Goal: Information Seeking & Learning: Check status

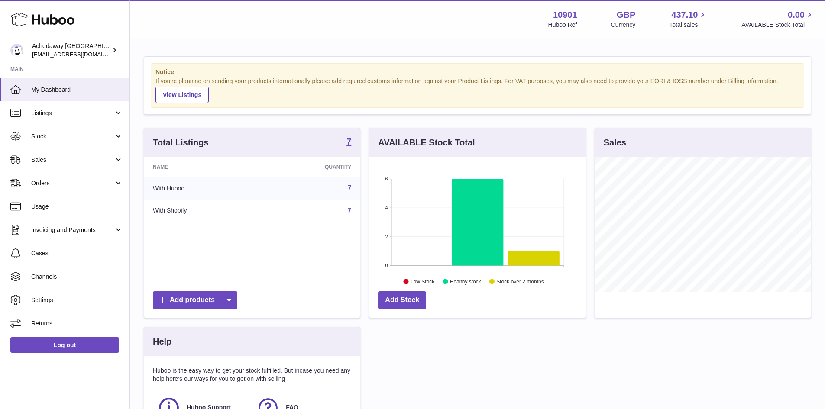
scroll to position [135, 216]
click at [97, 145] on link "Stock" at bounding box center [64, 136] width 129 height 23
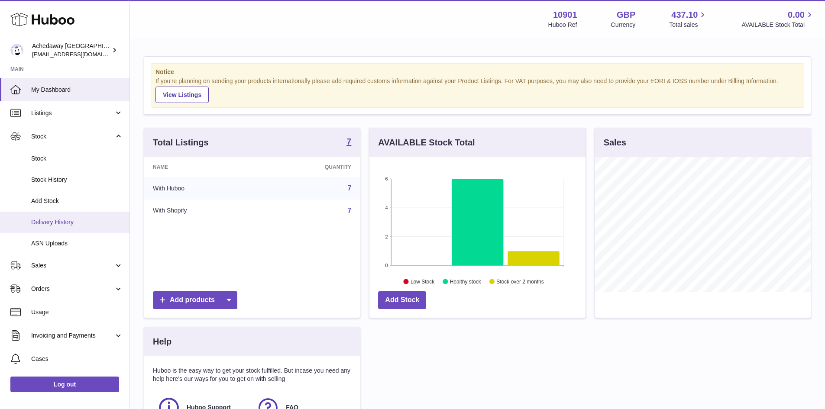
click at [91, 221] on span "Delivery History" at bounding box center [77, 222] width 92 height 8
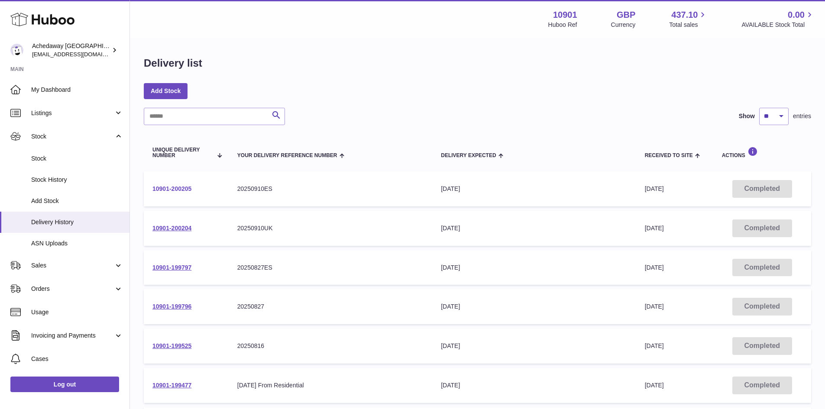
click at [181, 186] on link "10901-200205" at bounding box center [171, 188] width 39 height 7
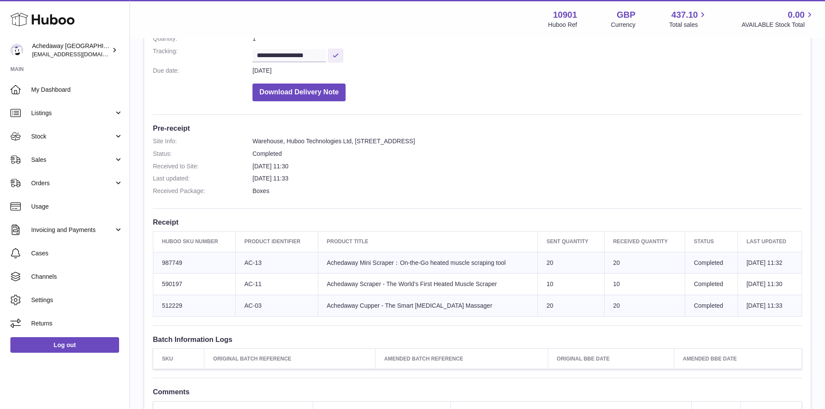
scroll to position [260, 0]
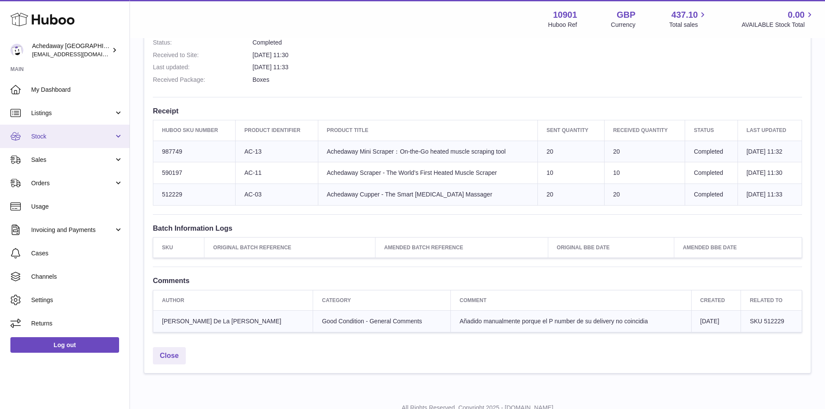
click at [86, 134] on span "Stock" at bounding box center [72, 136] width 83 height 8
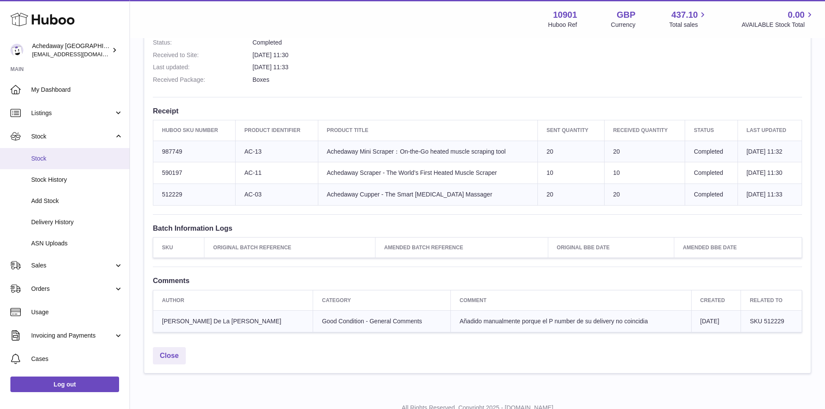
click at [83, 152] on link "Stock" at bounding box center [64, 158] width 129 height 21
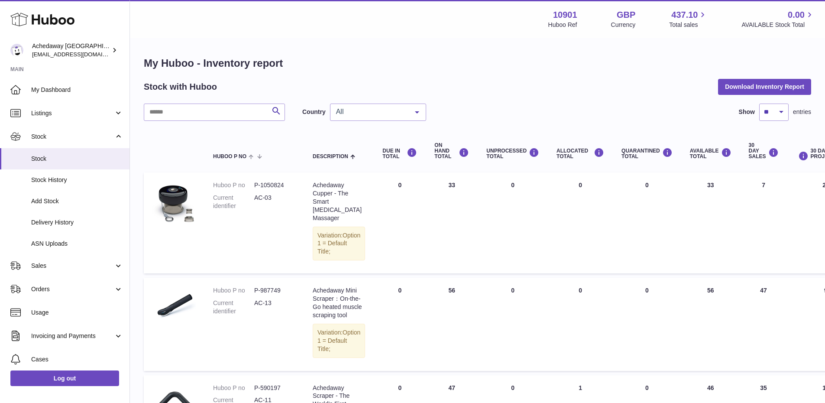
click at [404, 110] on span "All" at bounding box center [371, 111] width 74 height 9
click at [387, 143] on span "GB" at bounding box center [377, 146] width 95 height 17
click at [405, 107] on span "GB" at bounding box center [371, 111] width 74 height 9
click at [381, 165] on span "ES" at bounding box center [377, 163] width 95 height 17
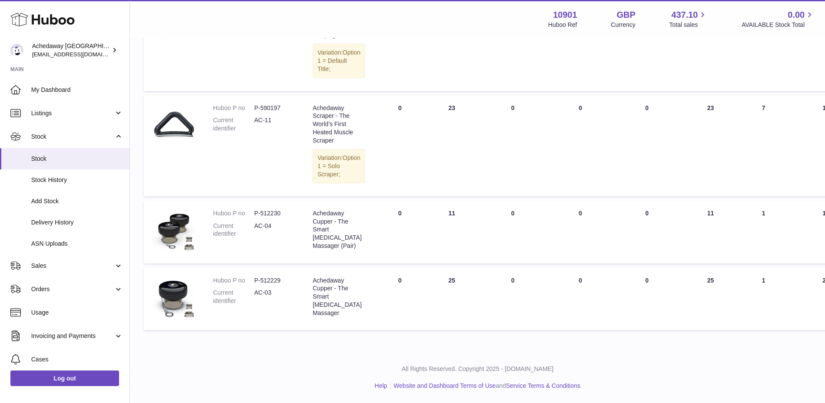
scroll to position [313, 0]
click at [28, 157] on link "Stock" at bounding box center [64, 158] width 129 height 21
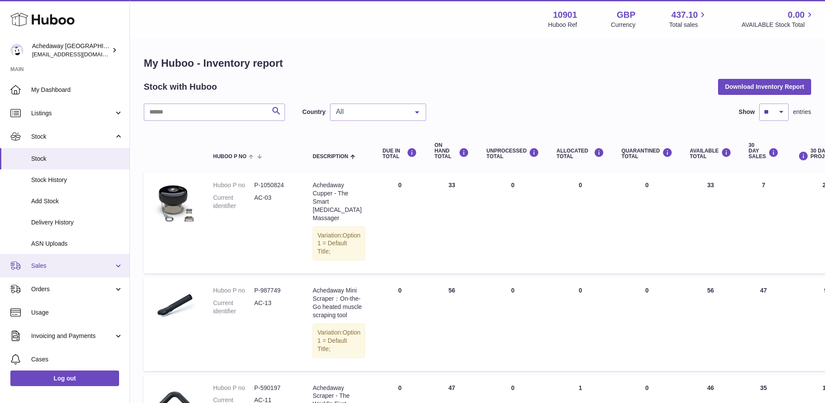
drag, startPoint x: 61, startPoint y: 260, endPoint x: 61, endPoint y: 267, distance: 7.4
click at [61, 260] on link "Sales" at bounding box center [64, 265] width 129 height 23
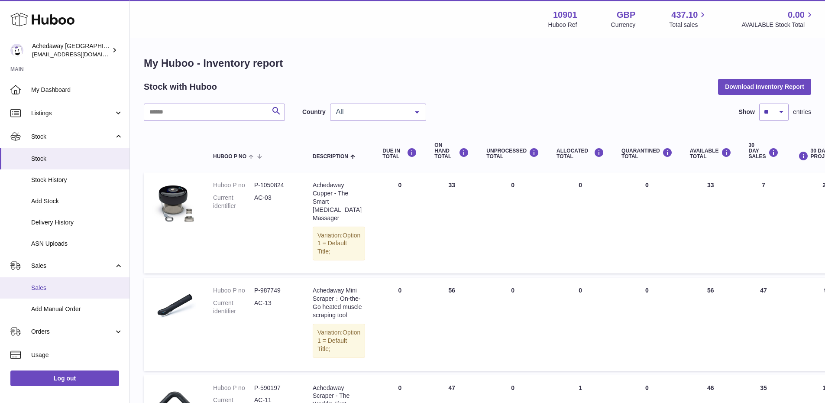
click at [61, 280] on link "Sales" at bounding box center [64, 287] width 129 height 21
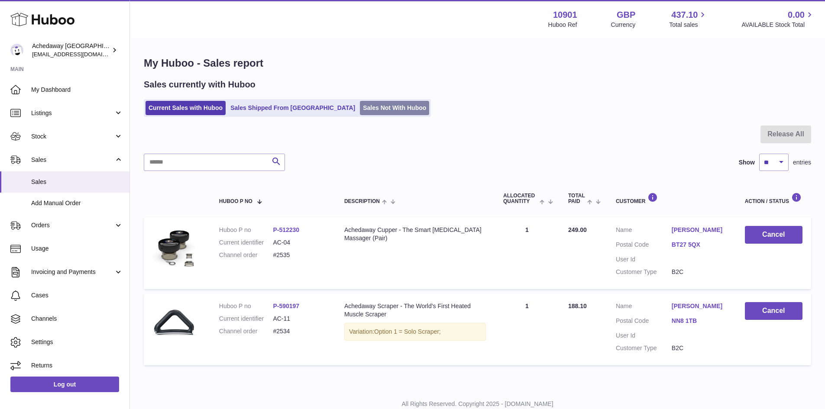
click at [362, 113] on link "Sales Not With Huboo" at bounding box center [394, 108] width 69 height 14
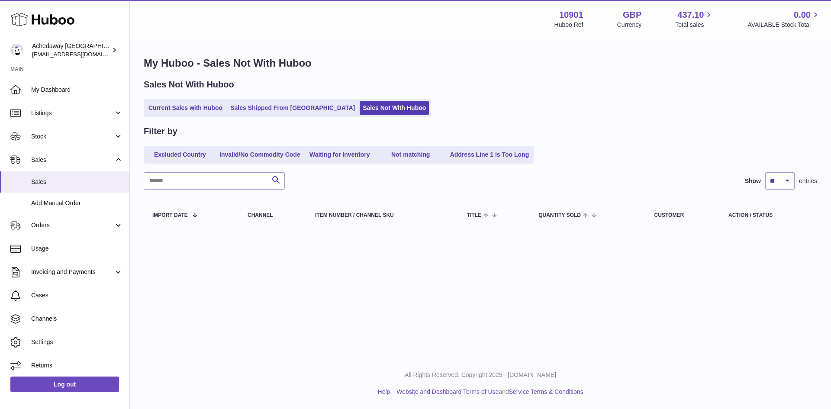
click at [178, 110] on link "Current Sales with Huboo" at bounding box center [185, 108] width 80 height 14
